Goal: Find specific page/section: Find specific page/section

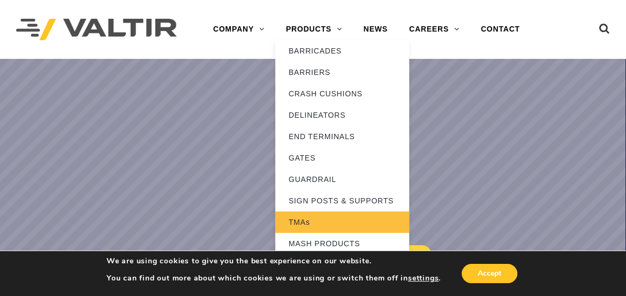
click at [310, 222] on link "TMAs" at bounding box center [342, 221] width 134 height 21
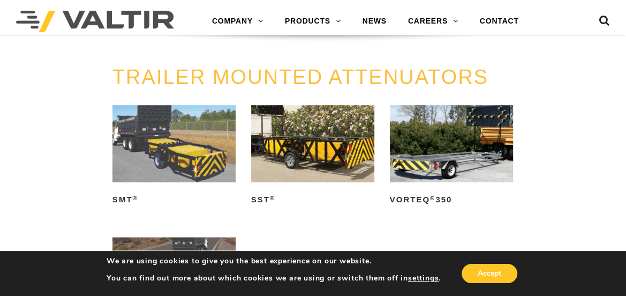
scroll to position [876, 0]
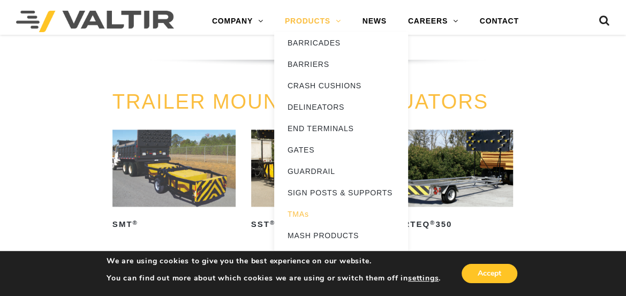
click at [305, 18] on link "PRODUCTS" at bounding box center [313, 21] width 78 height 21
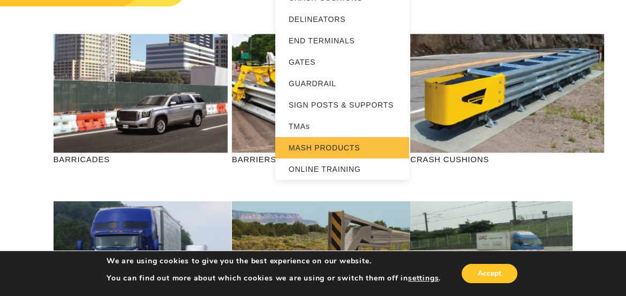
scroll to position [97, 0]
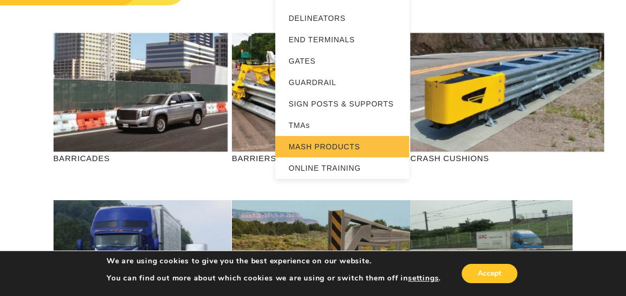
click at [323, 137] on link "MASH PRODUCTS" at bounding box center [342, 146] width 134 height 21
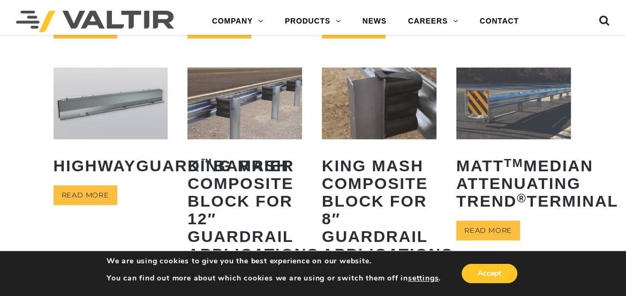
scroll to position [438, 0]
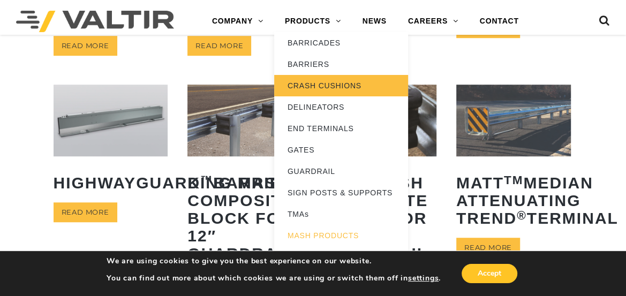
click at [312, 82] on link "CRASH CUSHIONS" at bounding box center [341, 85] width 134 height 21
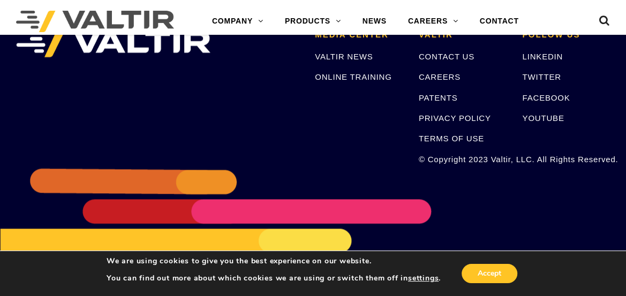
scroll to position [3066, 0]
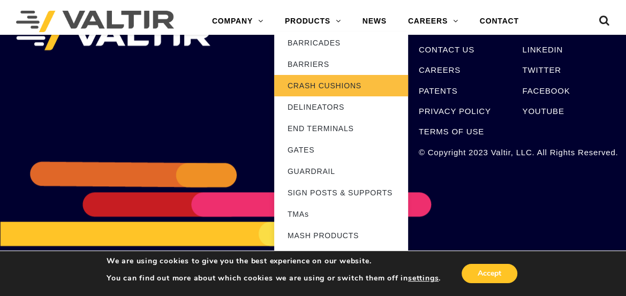
click at [323, 85] on link "CRASH CUSHIONS" at bounding box center [341, 85] width 134 height 21
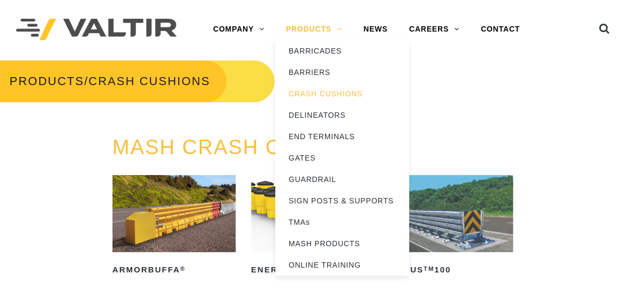
click at [318, 23] on link "PRODUCTS" at bounding box center [314, 29] width 78 height 21
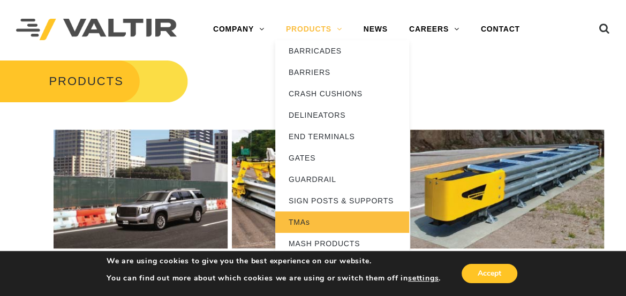
click at [300, 218] on link "TMAs" at bounding box center [342, 221] width 134 height 21
